Goal: Information Seeking & Learning: Learn about a topic

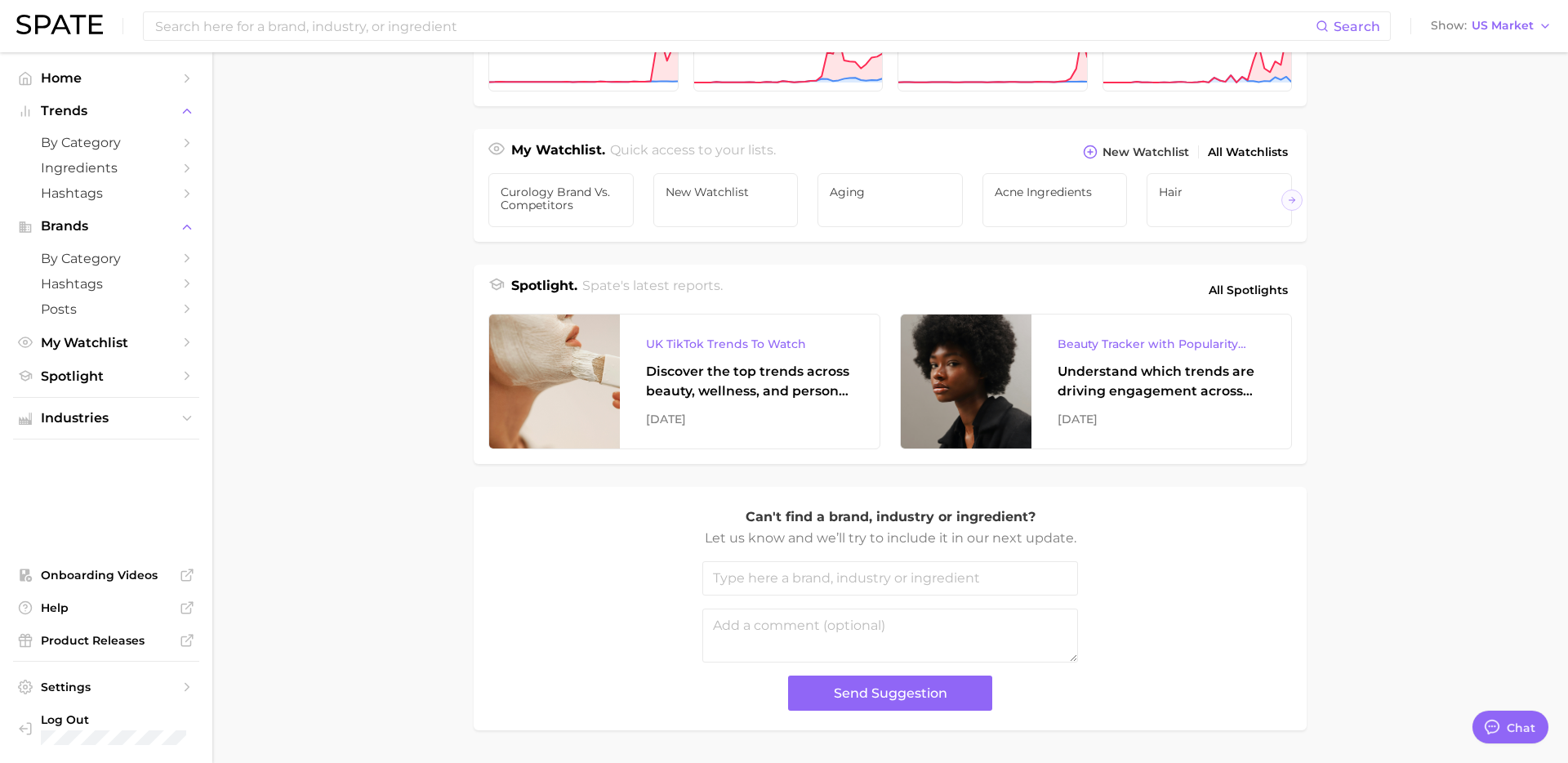
scroll to position [565, 0]
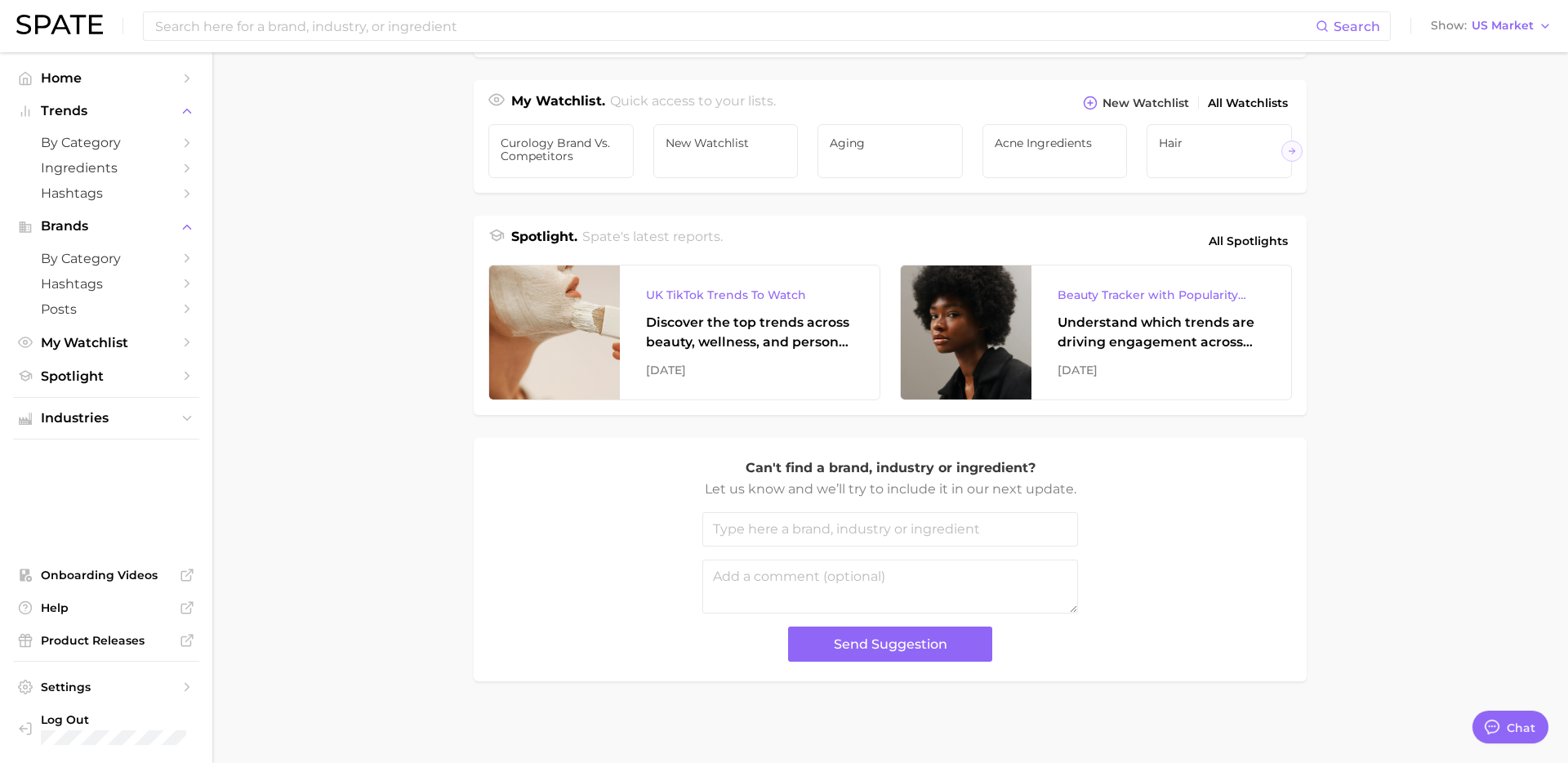
click at [870, 422] on div "Industries. Begin your search here. Data update: June 29th, 2025 beauty persona…" at bounding box center [889, 98] width 833 height 1167
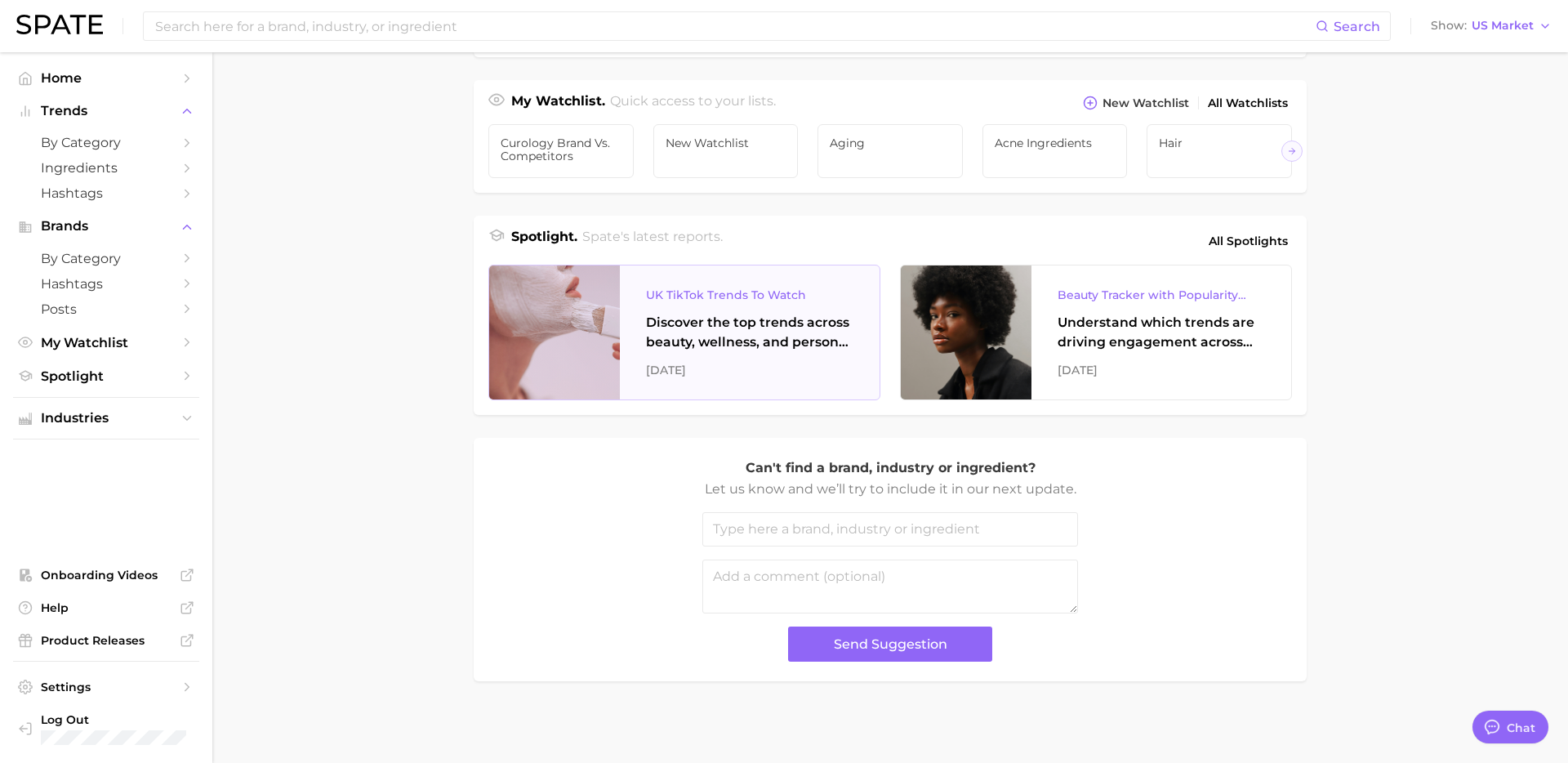
click at [728, 297] on div "UK TikTok Trends To Watch" at bounding box center [749, 295] width 208 height 20
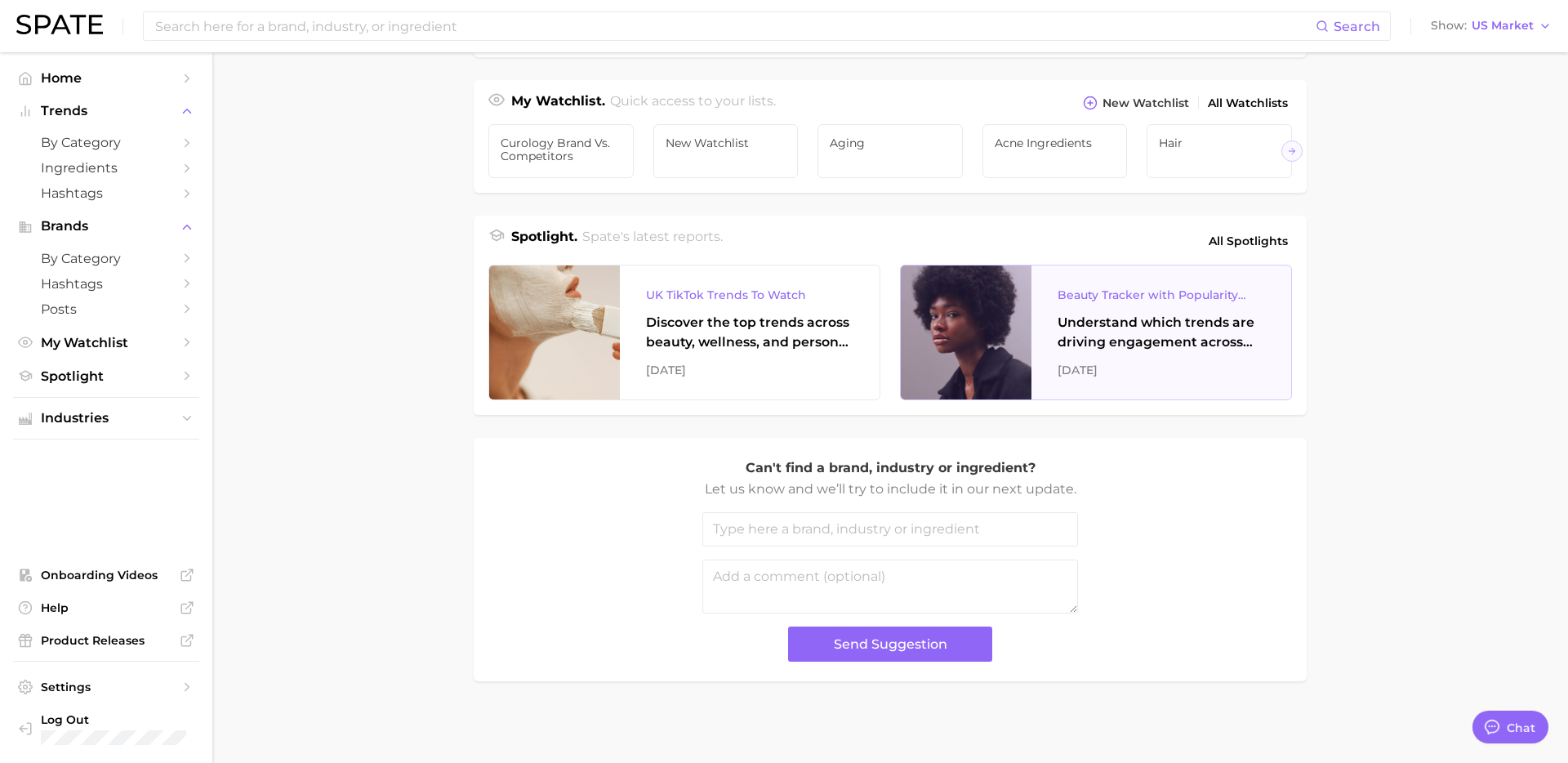
click at [1109, 334] on div "Understand which trends are driving engagement across platforms in the skin, ha…" at bounding box center [1161, 332] width 208 height 39
